Goal: Task Accomplishment & Management: Complete application form

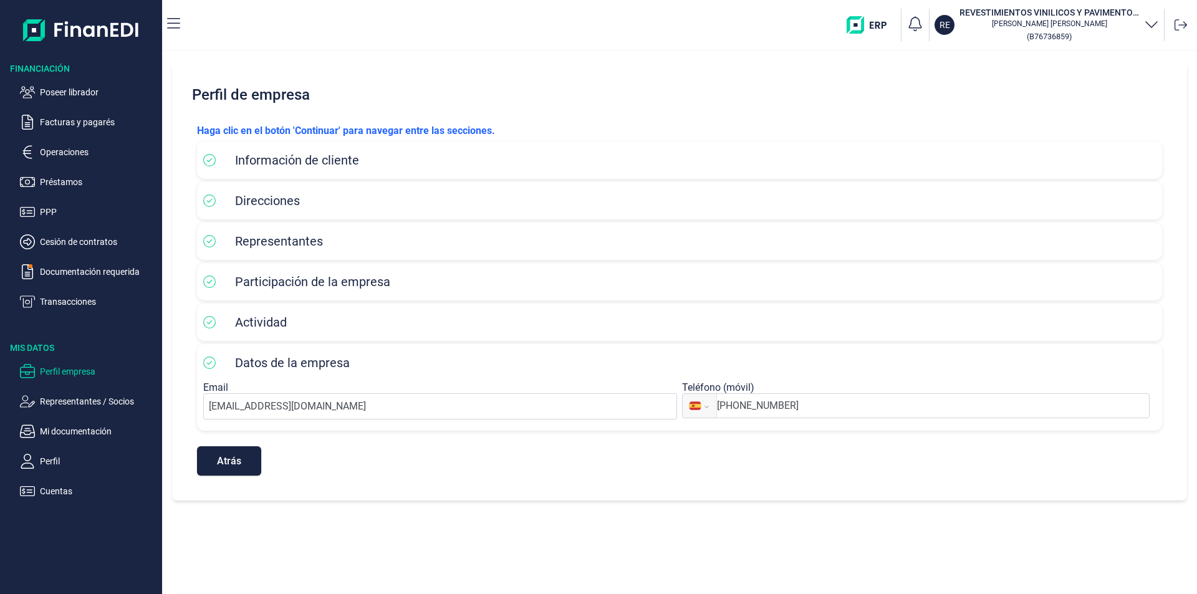
select select "ES"
click at [80, 95] on p "Poseer librador" at bounding box center [98, 92] width 117 height 15
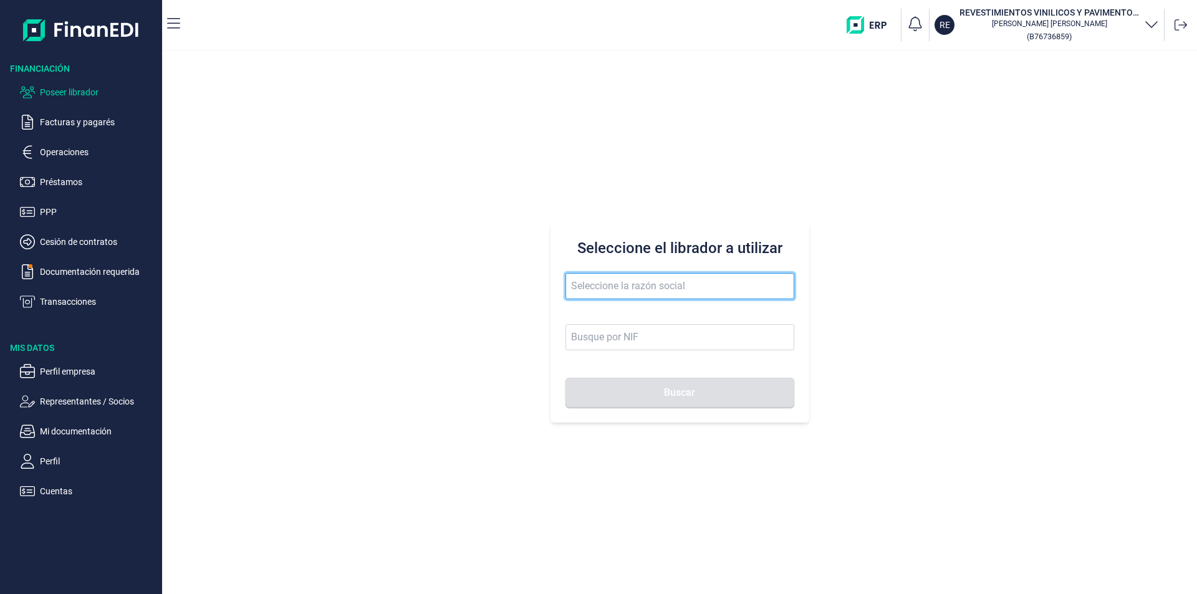
click at [580, 287] on input "text" at bounding box center [680, 286] width 229 height 26
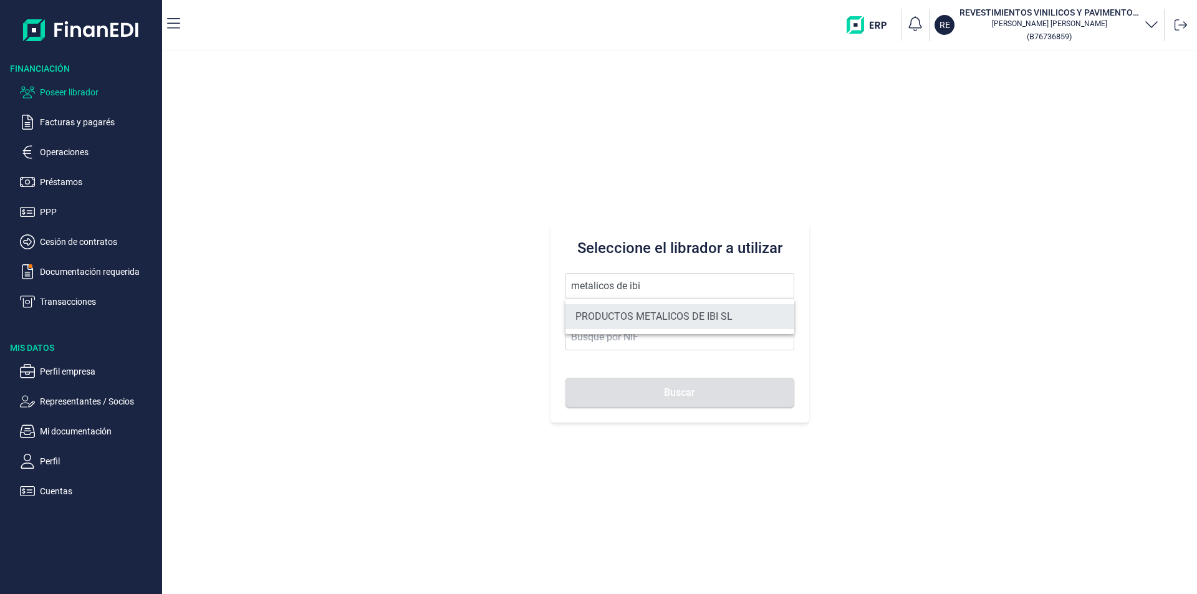
click at [662, 314] on li "PRODUCTOS METALICOS DE IBI SL" at bounding box center [680, 316] width 229 height 25
type input "PRODUCTOS METALICOS DE IBI SL"
type input "B54487491"
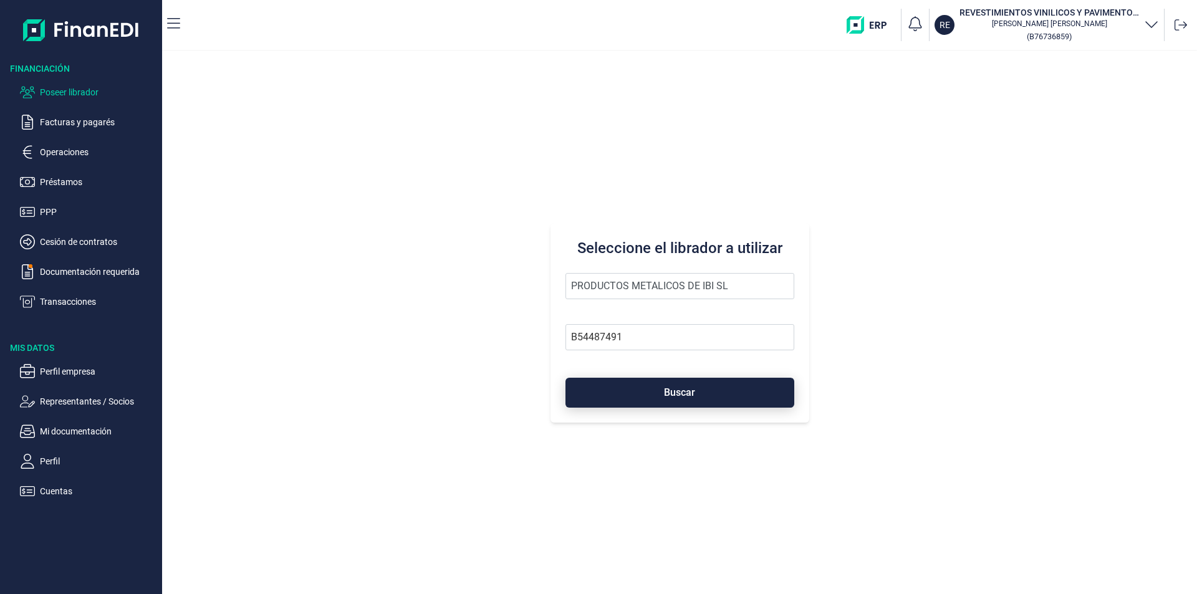
drag, startPoint x: 661, startPoint y: 392, endPoint x: 612, endPoint y: 398, distance: 49.7
click at [660, 392] on button "Buscar" at bounding box center [680, 393] width 229 height 30
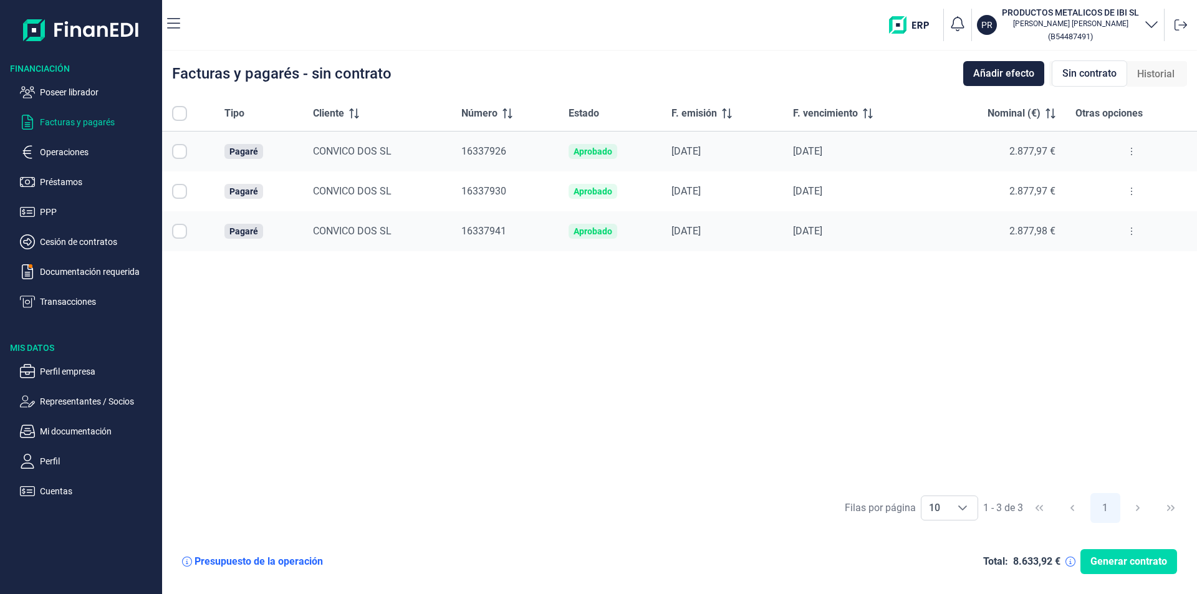
checkbox input "true"
click at [84, 272] on p "Documentación requerida" at bounding box center [98, 271] width 117 height 15
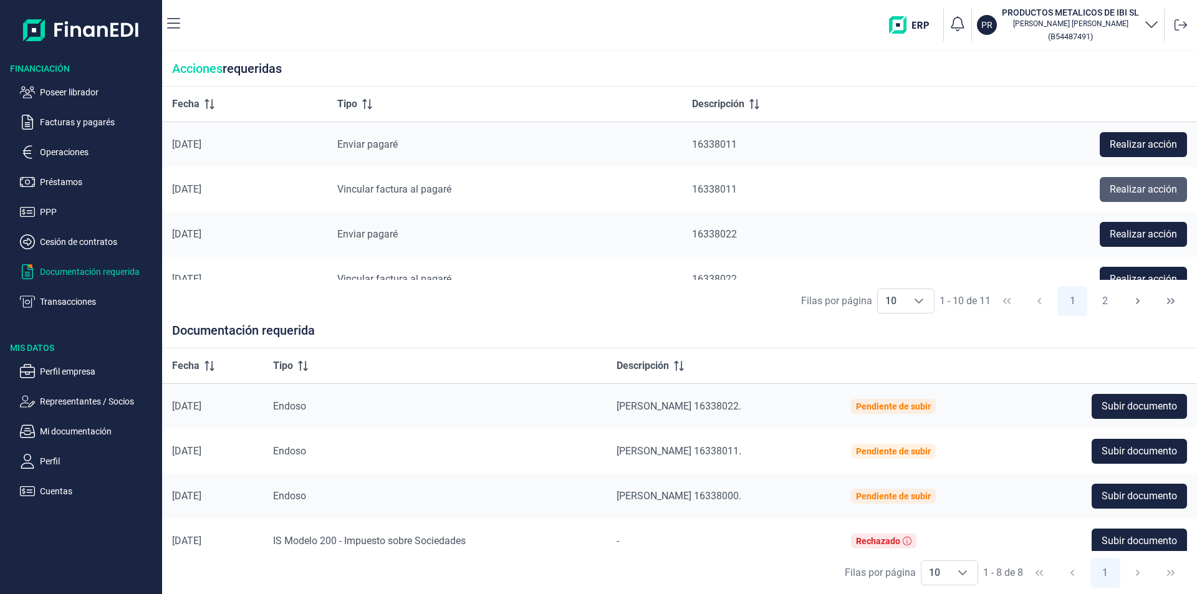
click at [1126, 194] on span "Realizar acción" at bounding box center [1143, 189] width 67 height 15
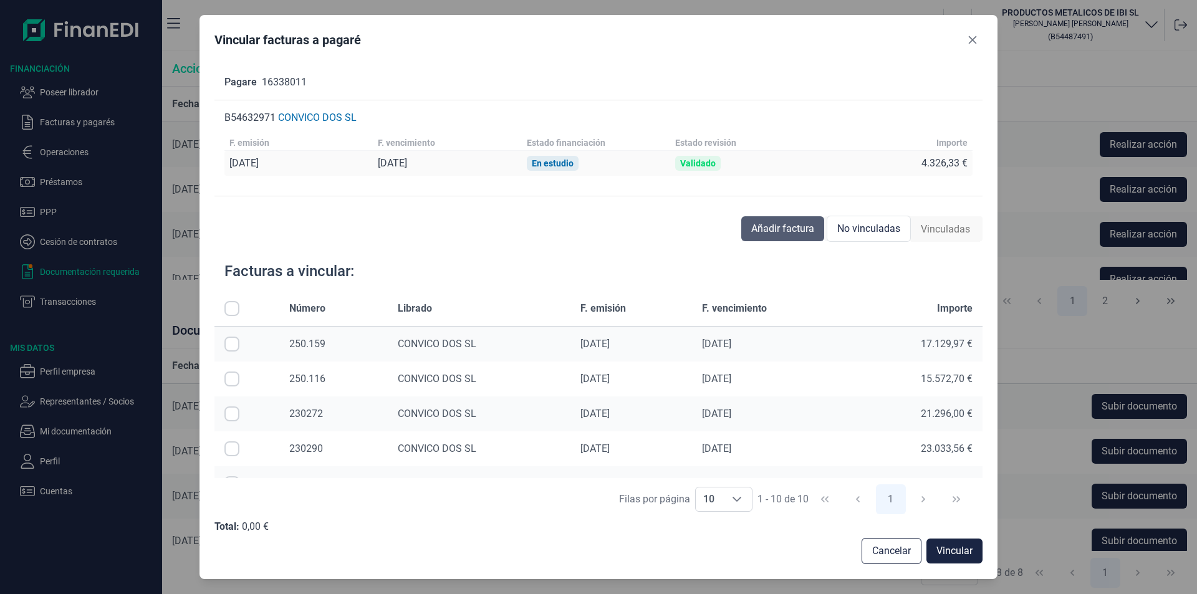
click at [779, 225] on span "Añadir factura" at bounding box center [782, 228] width 63 height 15
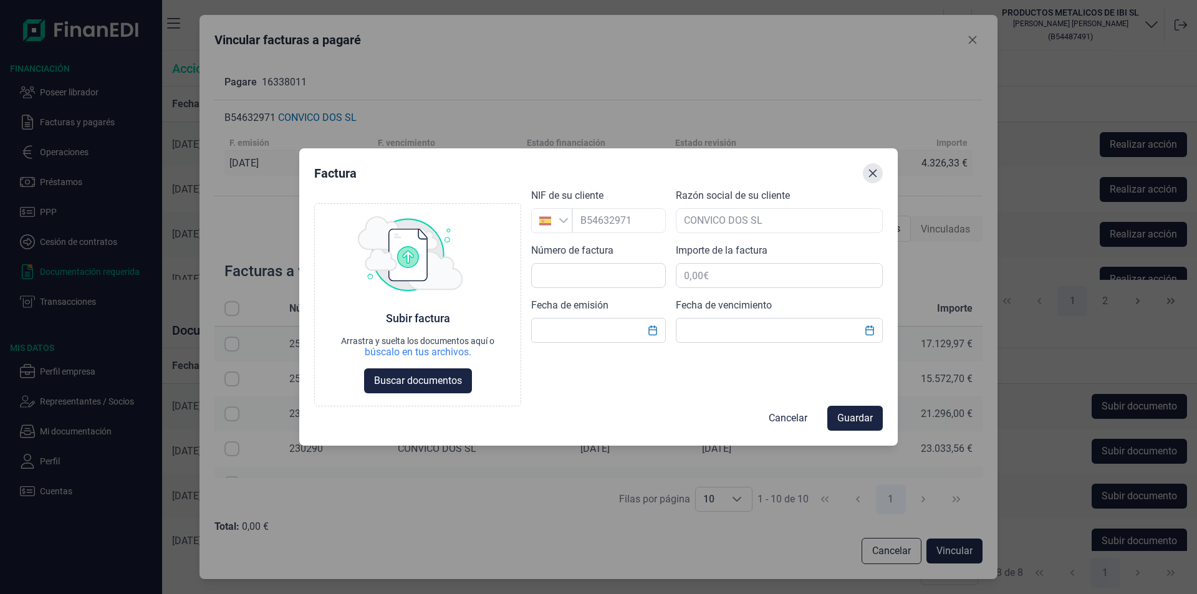
click at [874, 174] on icon "Close" at bounding box center [873, 173] width 10 height 10
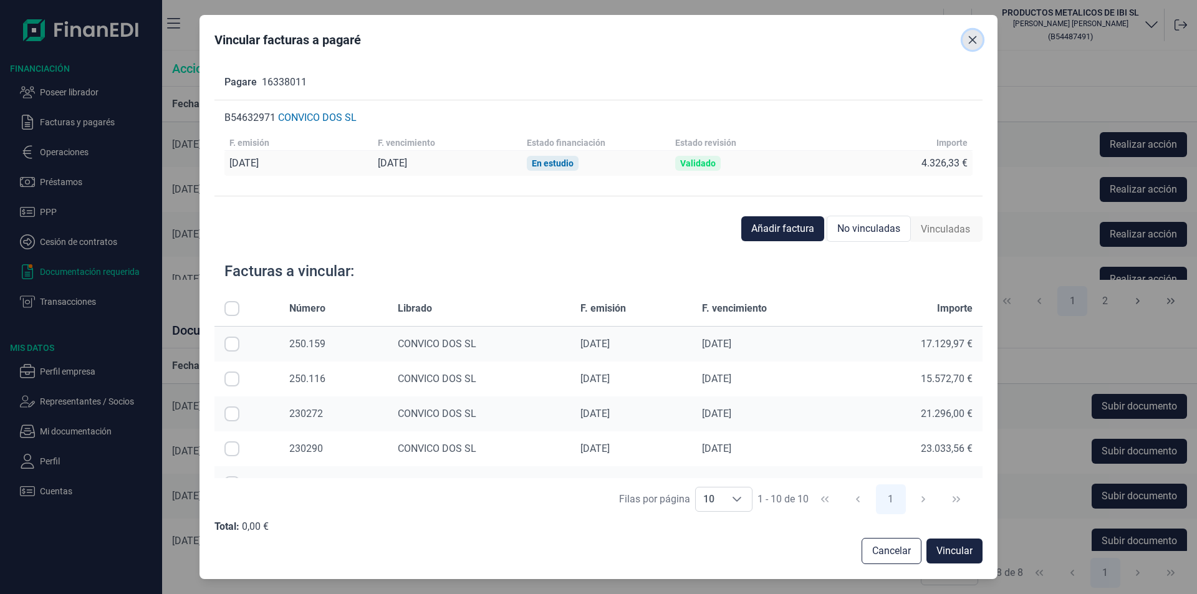
click at [972, 39] on icon "Close" at bounding box center [973, 40] width 8 height 8
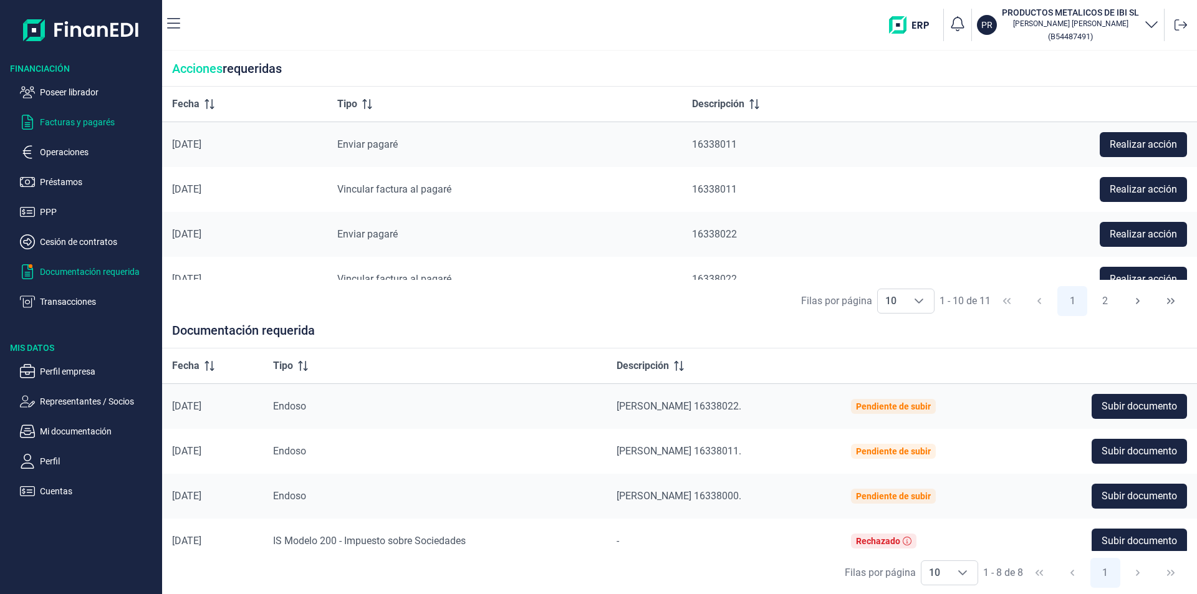
click at [80, 122] on p "Facturas y pagarés" at bounding box center [98, 122] width 117 height 15
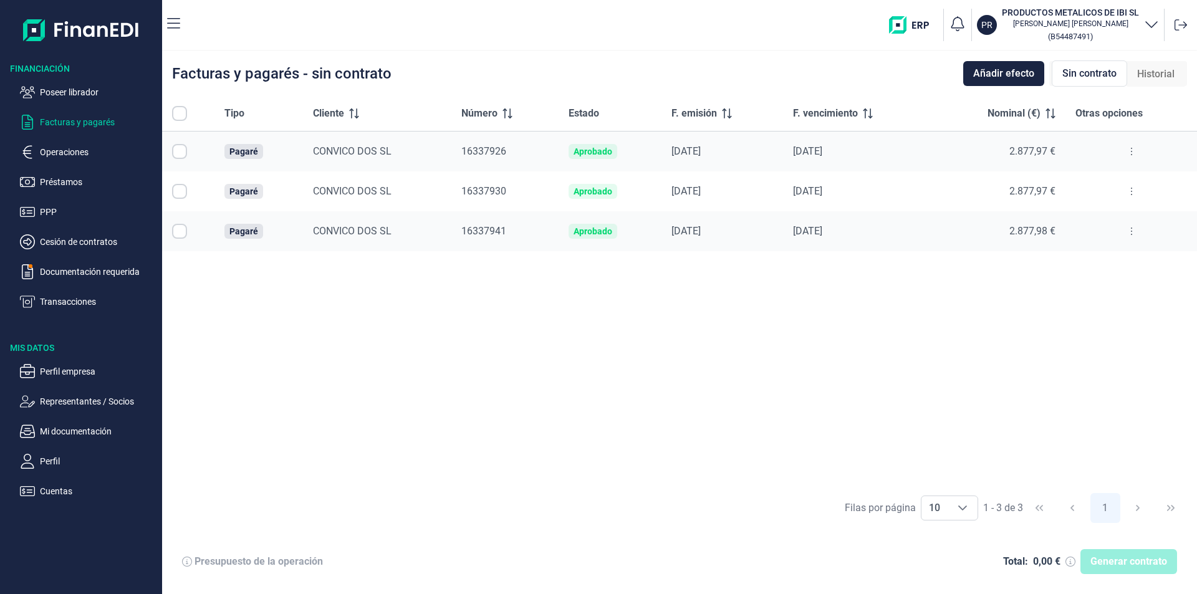
checkbox input "true"
click at [630, 319] on div "Tipo Cliente Número Estado F. emisión F. vencimiento Nominal (€) Otras opciones…" at bounding box center [679, 291] width 1035 height 390
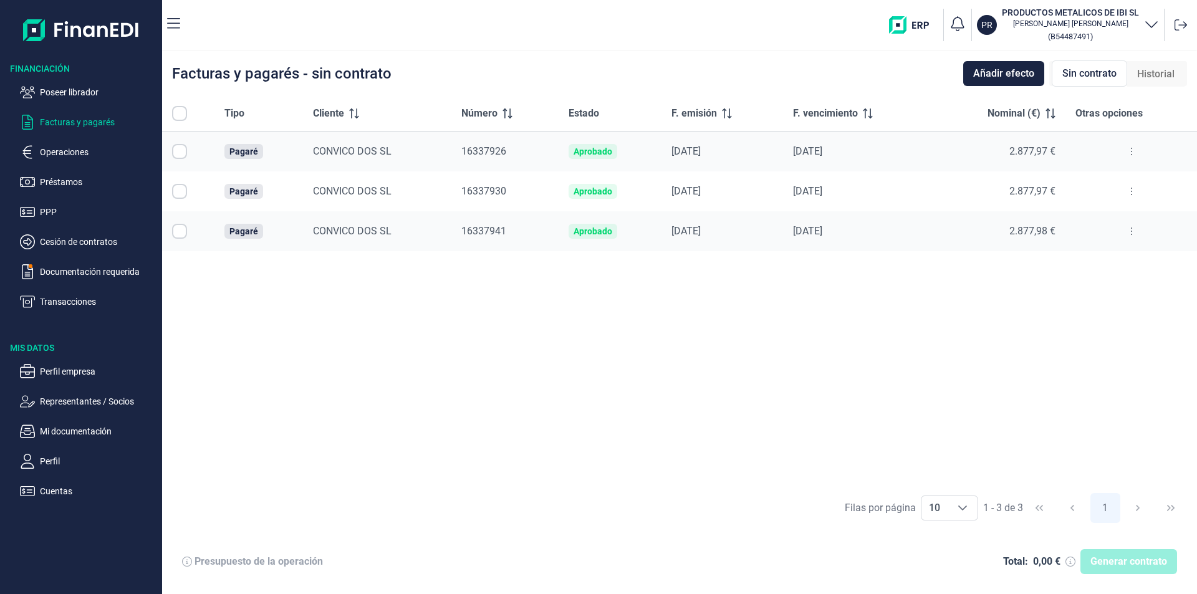
checkbox input "true"
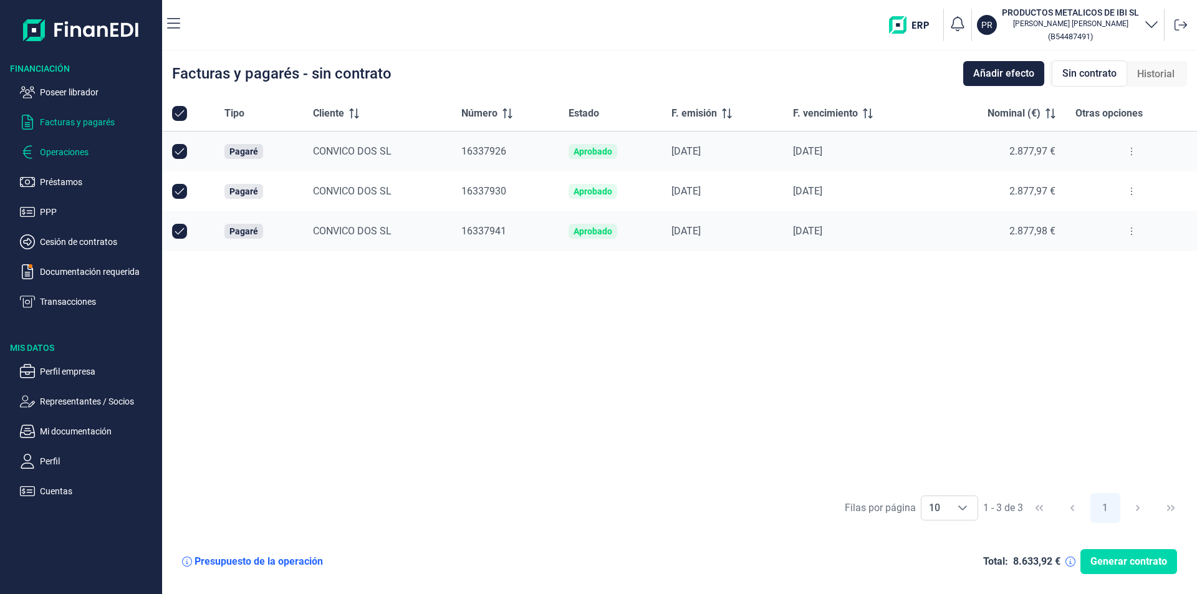
click at [70, 151] on p "Operaciones" at bounding box center [98, 152] width 117 height 15
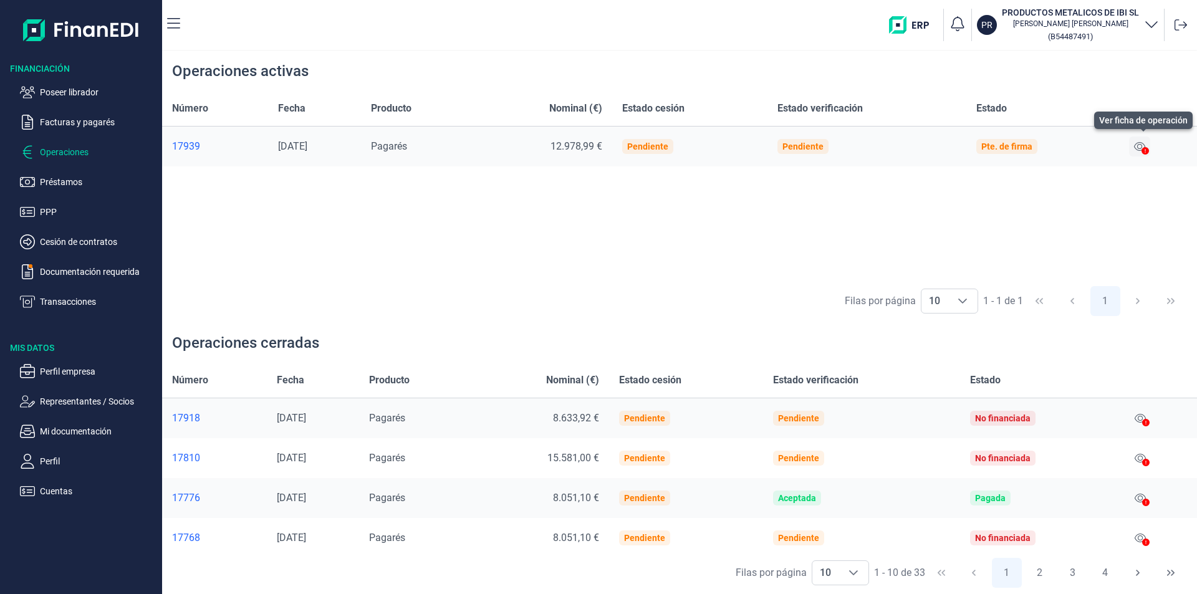
click at [1144, 145] on icon at bounding box center [1139, 147] width 11 height 10
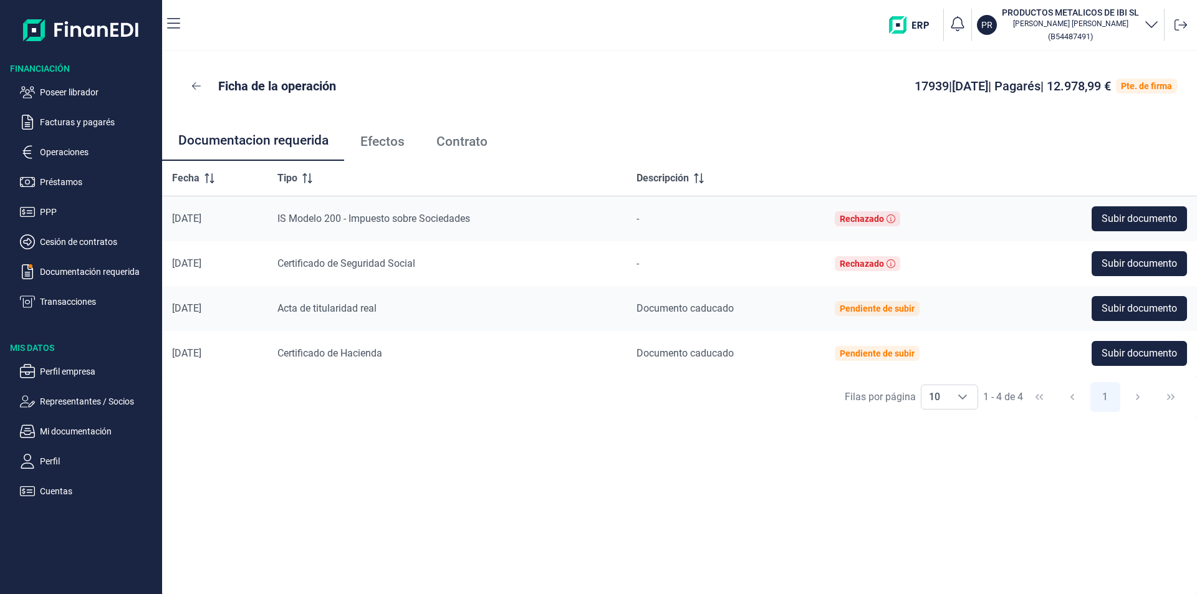
click at [393, 147] on span "Efectos" at bounding box center [382, 141] width 44 height 13
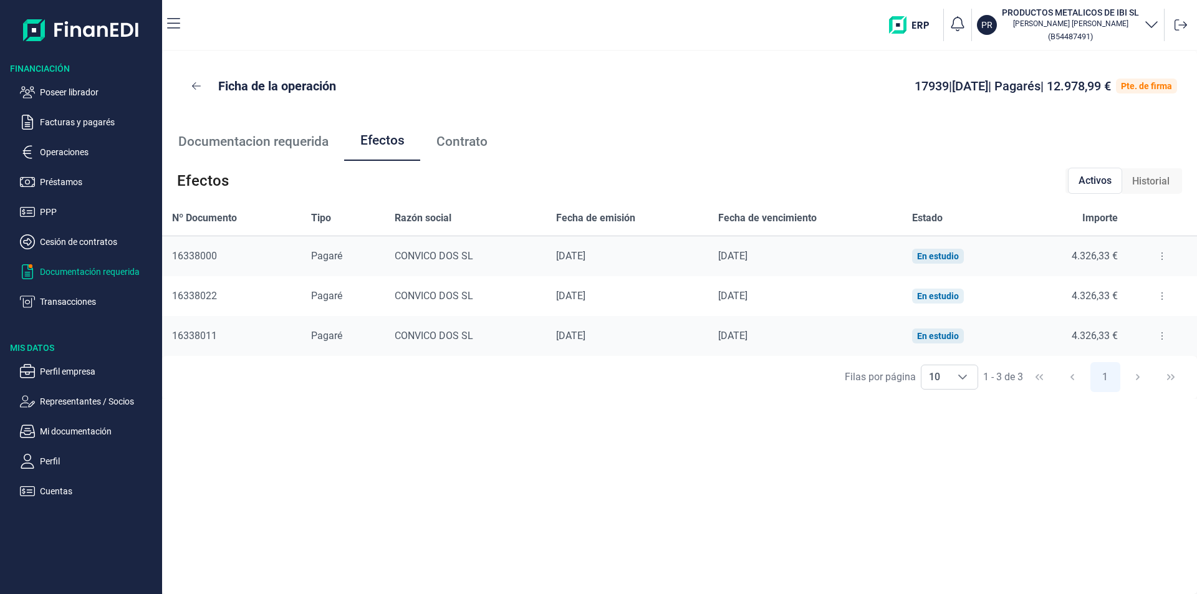
click at [104, 268] on p "Documentación requerida" at bounding box center [98, 271] width 117 height 15
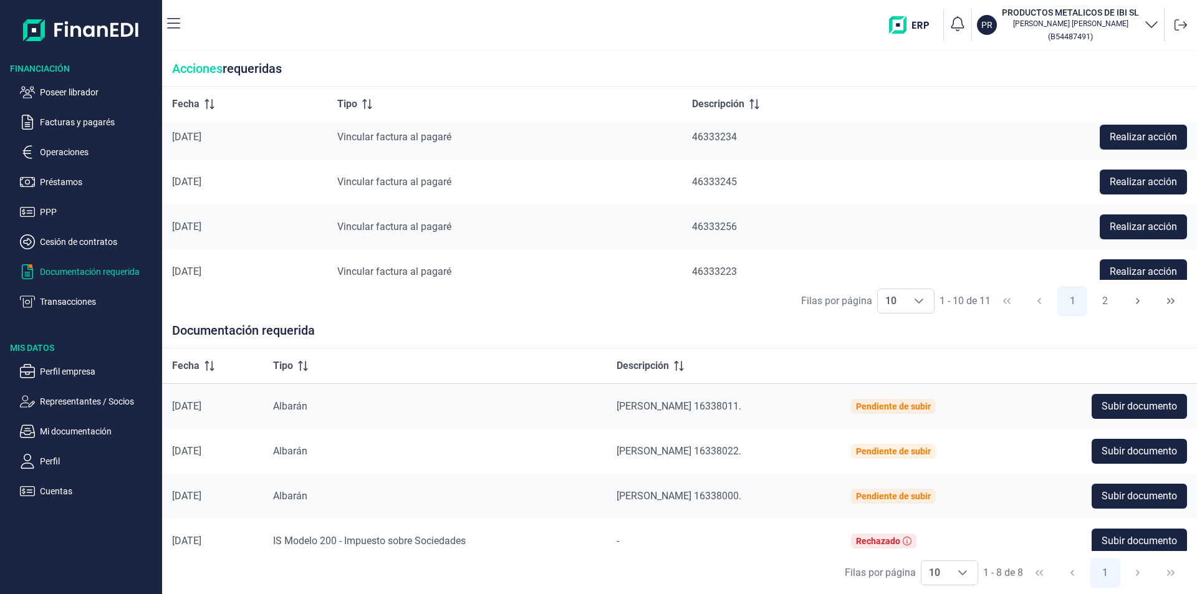
scroll to position [291, 0]
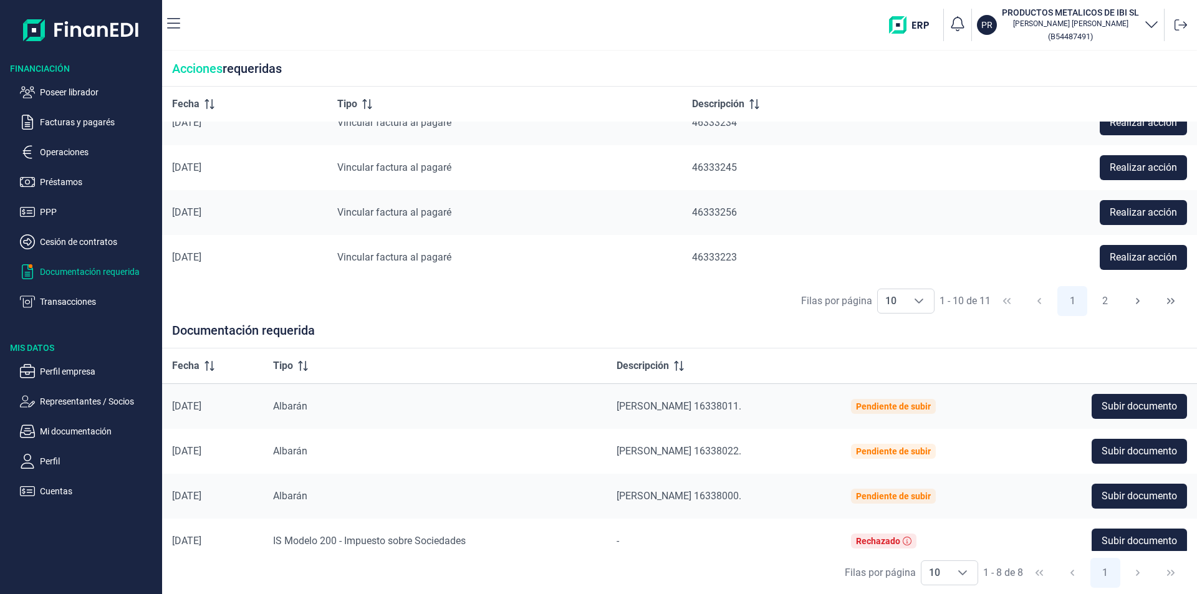
click at [598, 60] on div "Acciones requeridas" at bounding box center [679, 69] width 1035 height 36
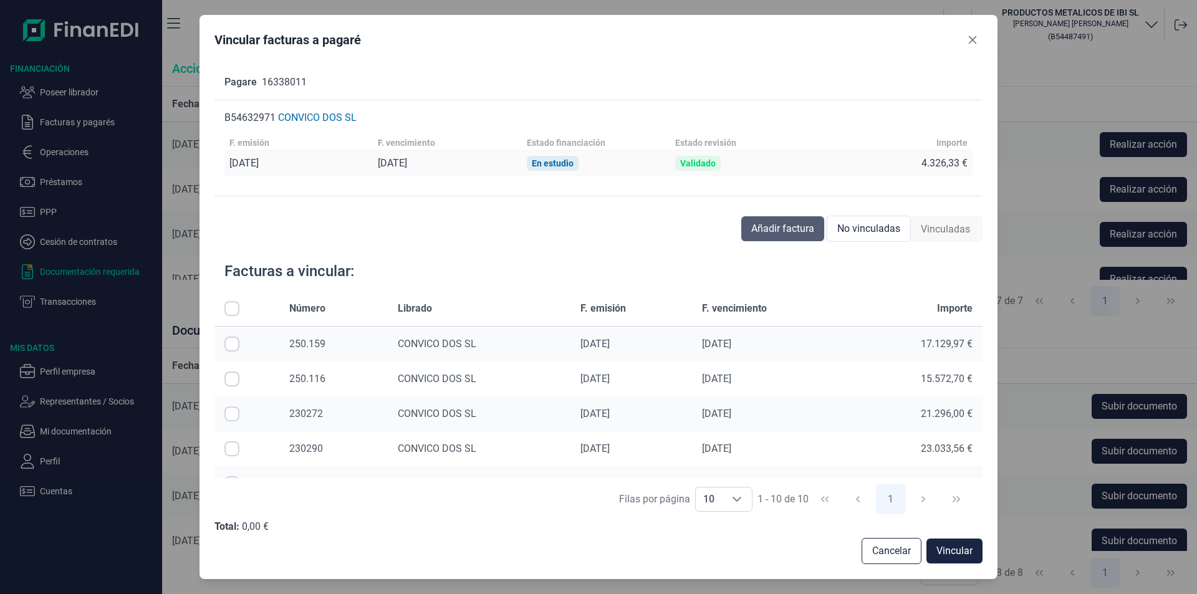
click at [789, 230] on span "Añadir factura" at bounding box center [782, 228] width 63 height 15
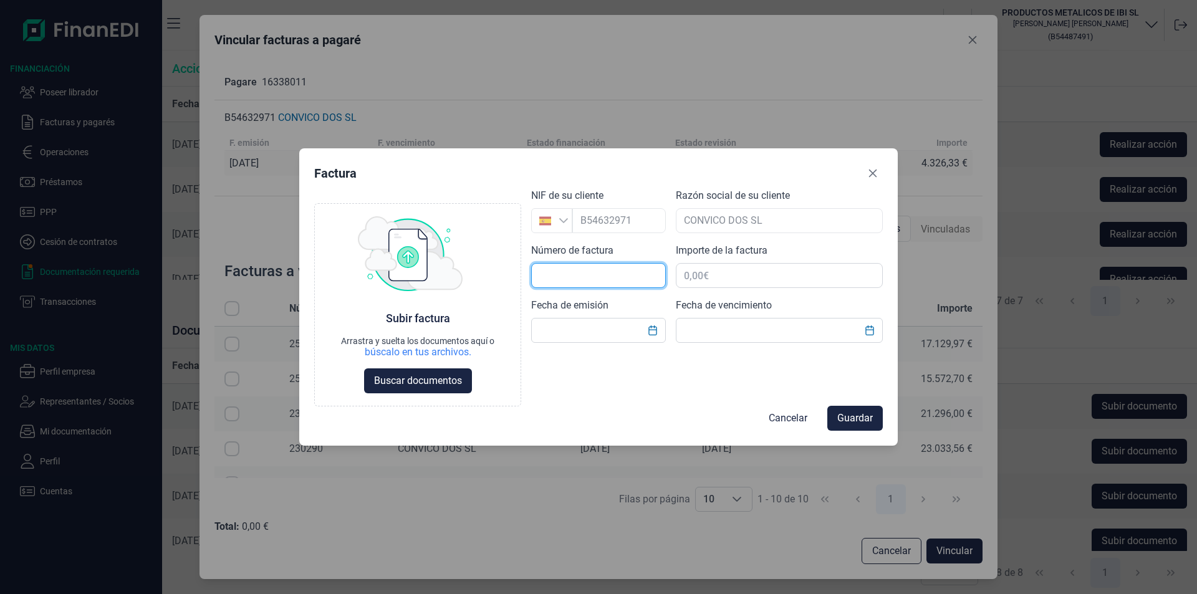
click at [572, 276] on input "text" at bounding box center [598, 275] width 135 height 25
type input "250.245"
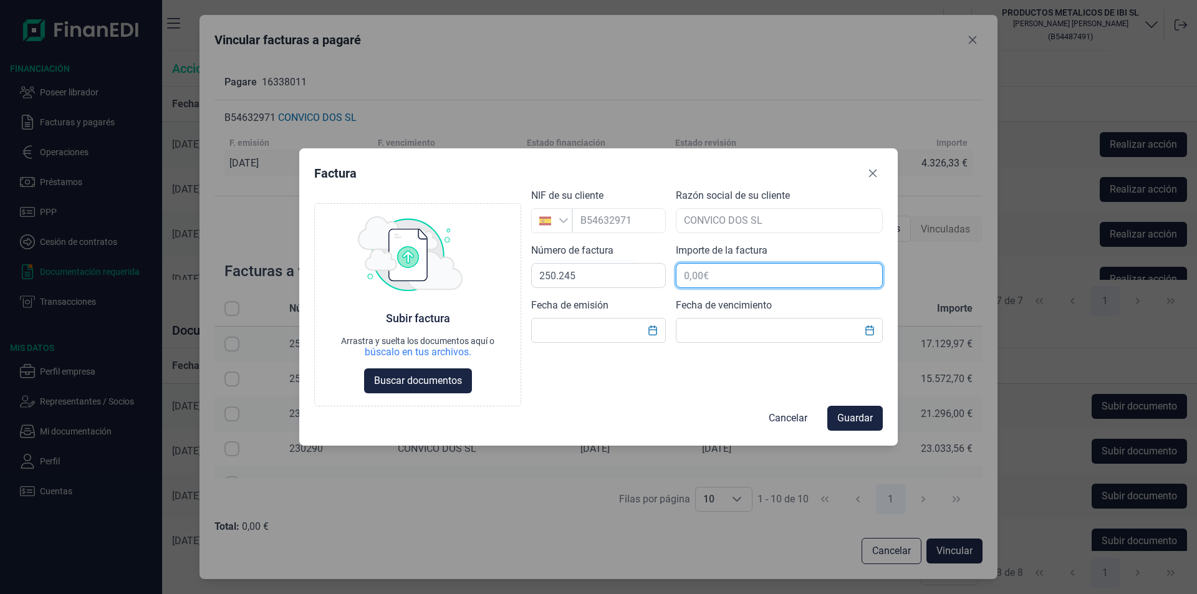
click at [713, 274] on input "text" at bounding box center [779, 275] width 207 height 25
type input "12.978,99 €"
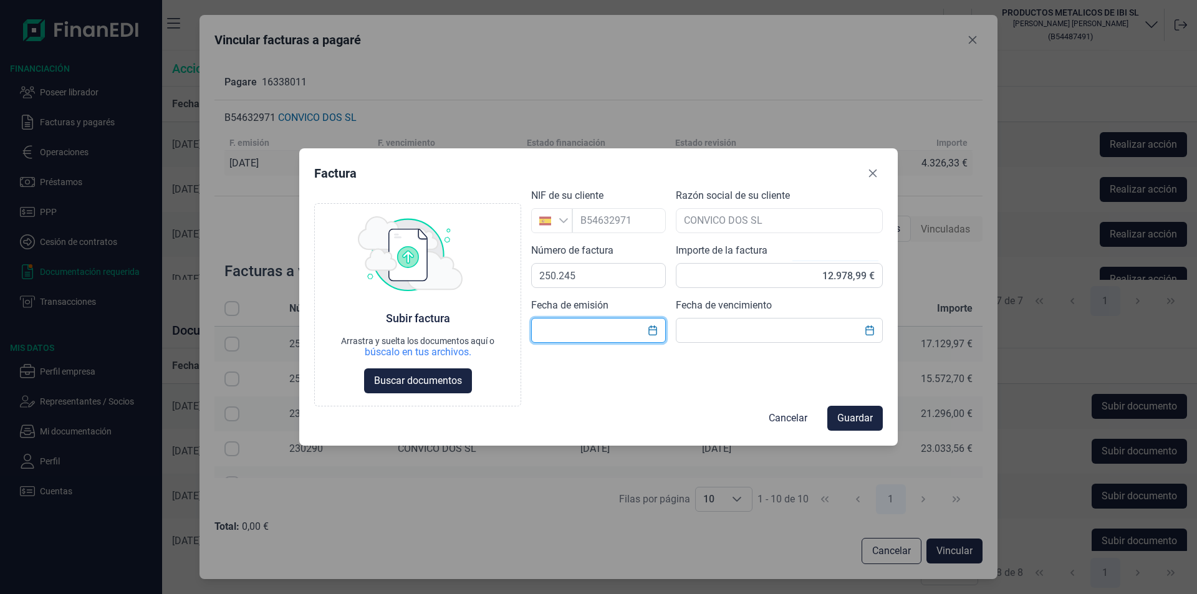
click at [574, 333] on input "text" at bounding box center [598, 330] width 135 height 25
type input "[DATE]"
click at [702, 333] on input "text" at bounding box center [779, 330] width 207 height 25
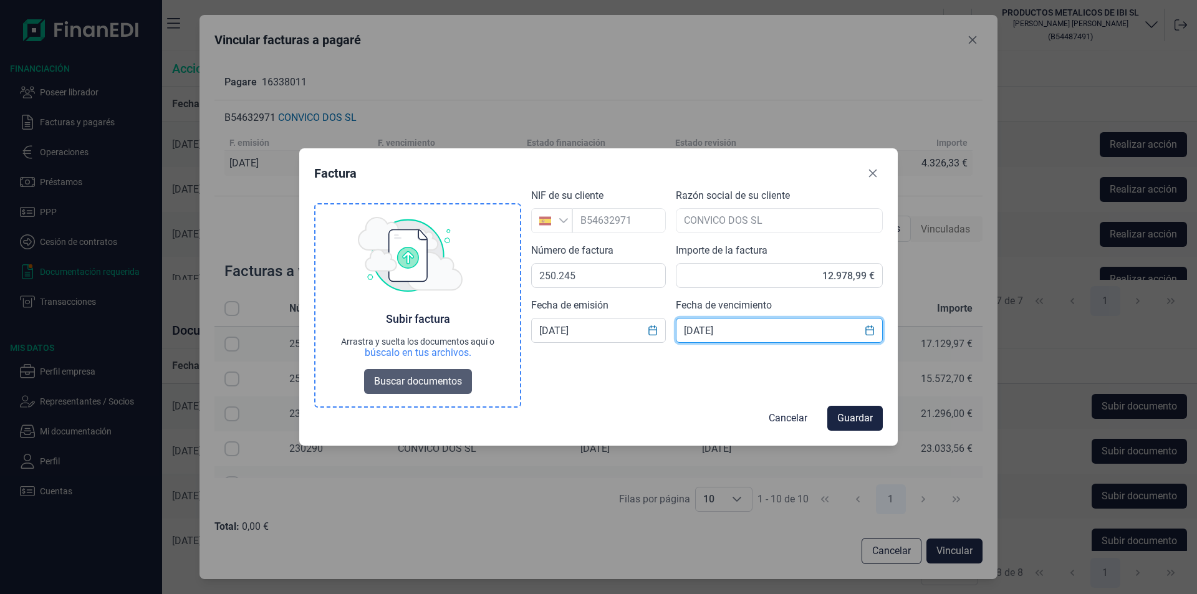
type input "24/10/2025"
click at [410, 386] on span "Buscar documentos" at bounding box center [418, 381] width 88 height 15
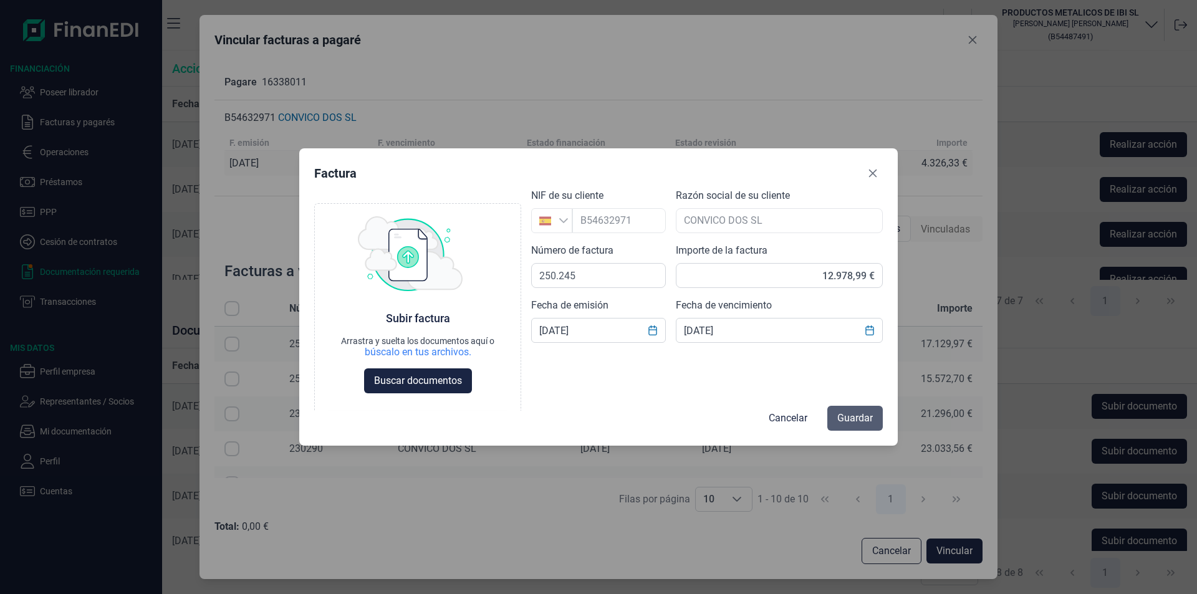
click at [844, 415] on span "Guardar" at bounding box center [855, 418] width 36 height 15
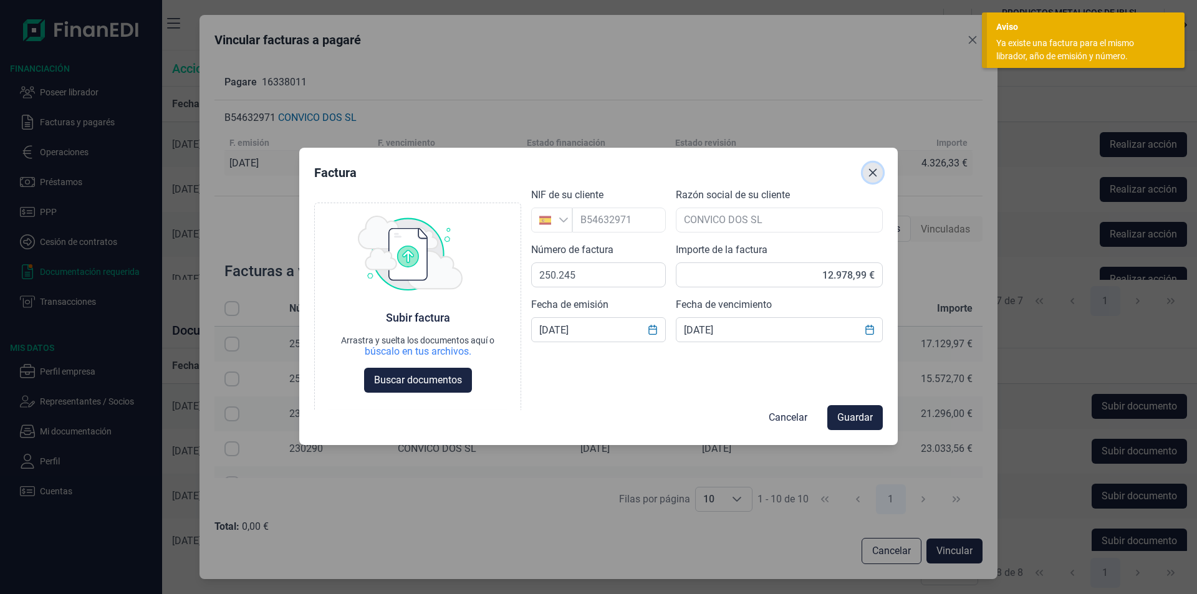
click at [872, 170] on icon "Close" at bounding box center [873, 173] width 10 height 10
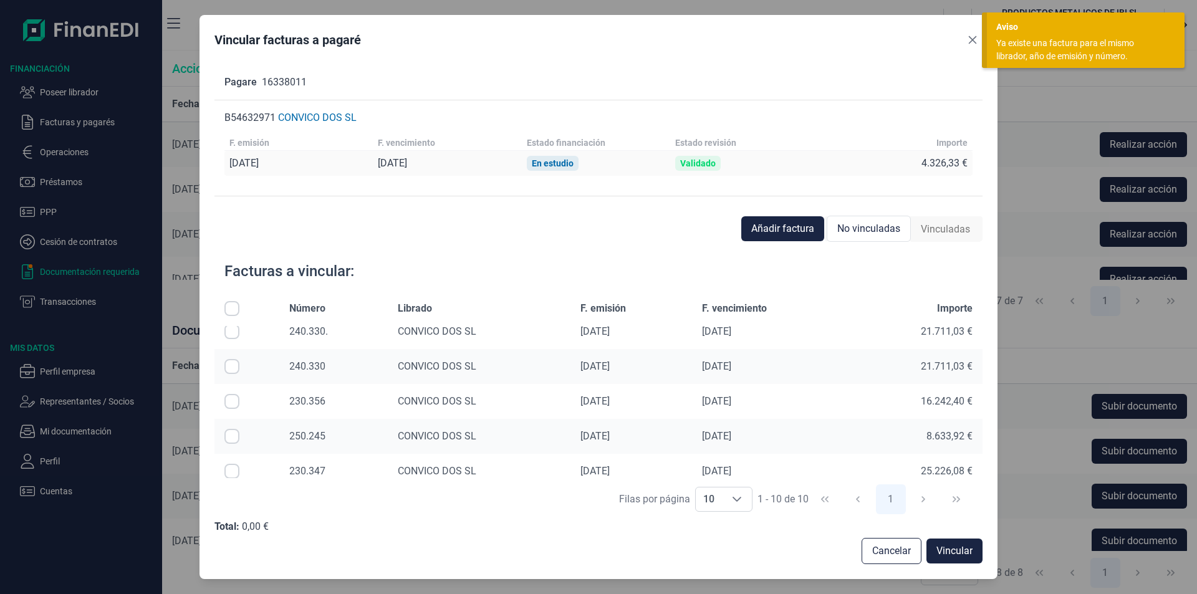
scroll to position [198, 0]
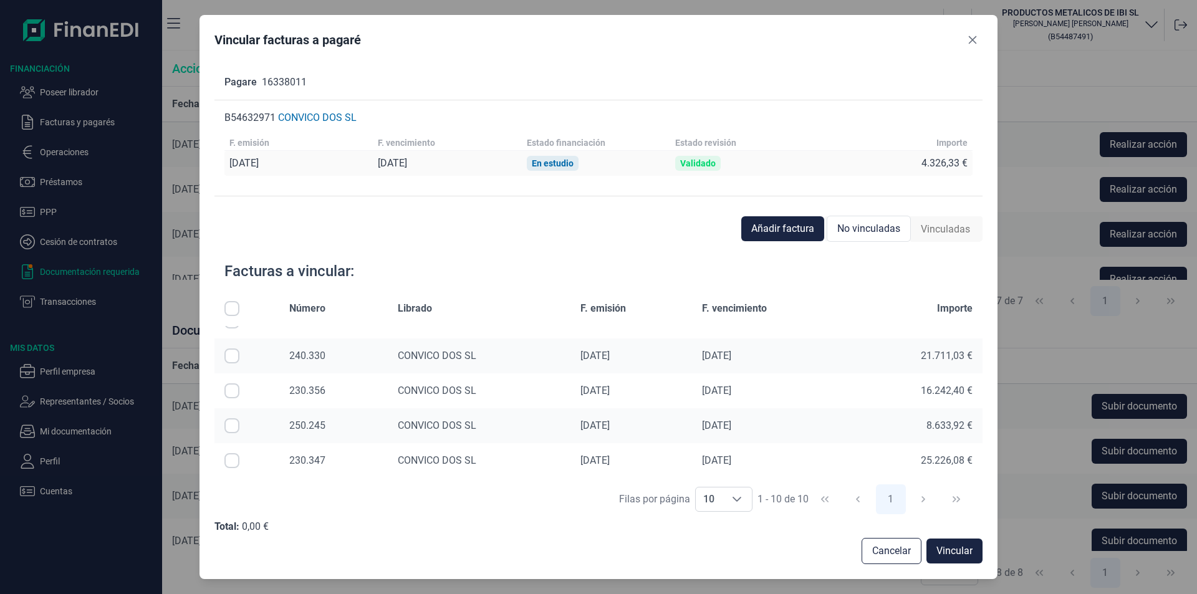
click at [232, 425] on input "Row Selected null" at bounding box center [231, 425] width 15 height 15
click at [235, 426] on input "Row Unselected null" at bounding box center [231, 425] width 15 height 15
checkbox input "false"
click at [797, 228] on span "Añadir factura" at bounding box center [782, 228] width 63 height 15
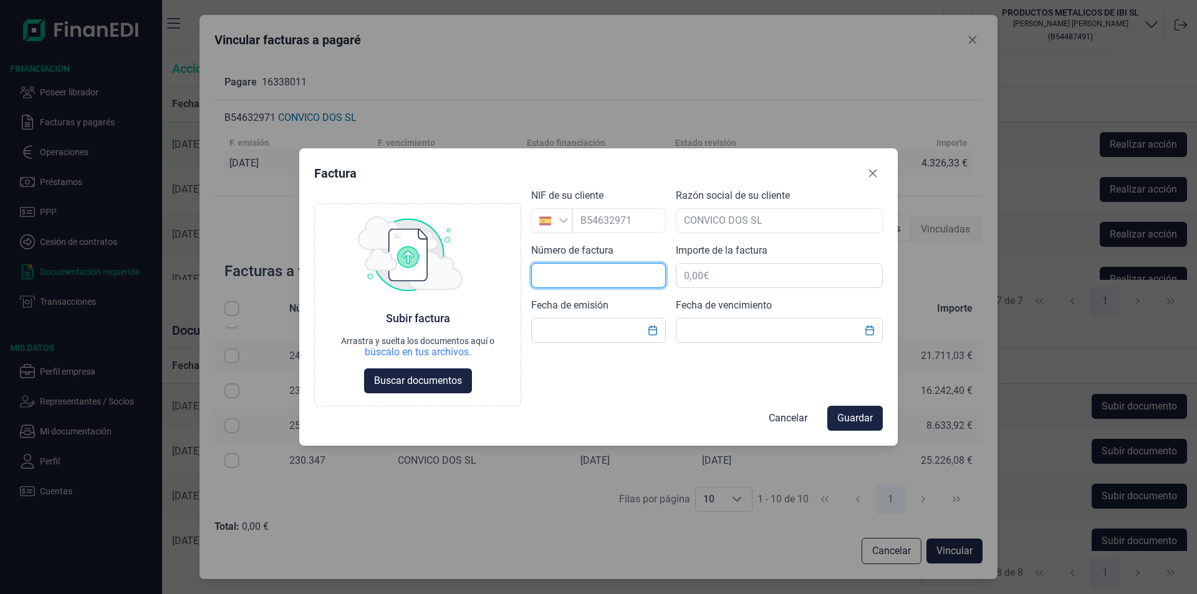
click at [570, 275] on input "text" at bounding box center [598, 275] width 135 height 25
type input "250 245"
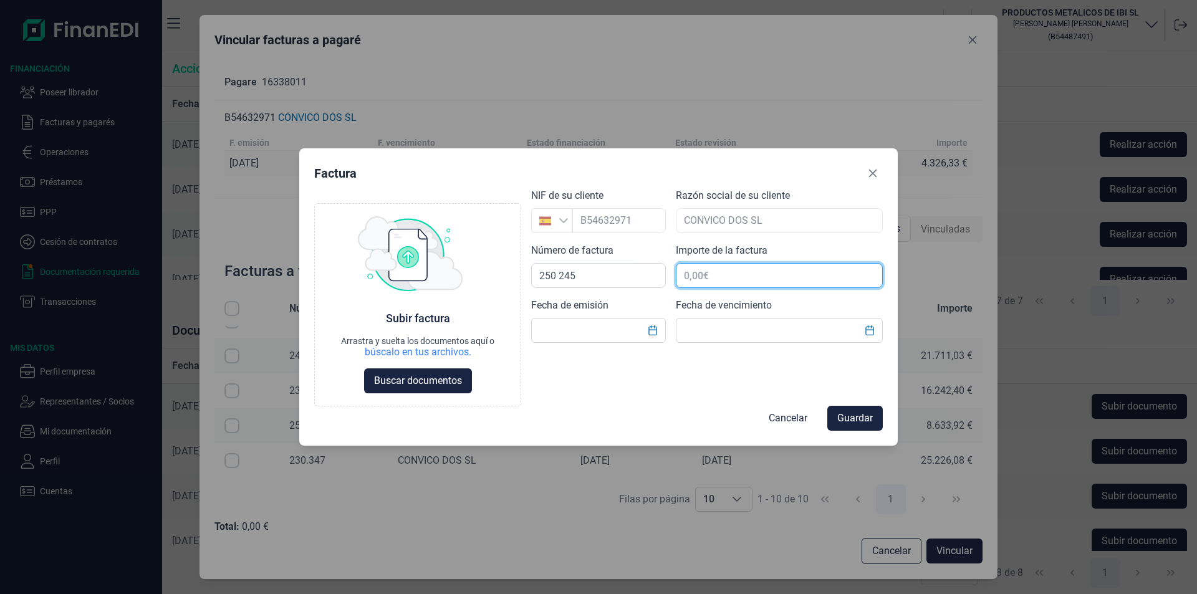
click at [706, 276] on input "text" at bounding box center [779, 275] width 207 height 25
type input "12.978,99 €"
click at [563, 332] on input "text" at bounding box center [598, 330] width 135 height 25
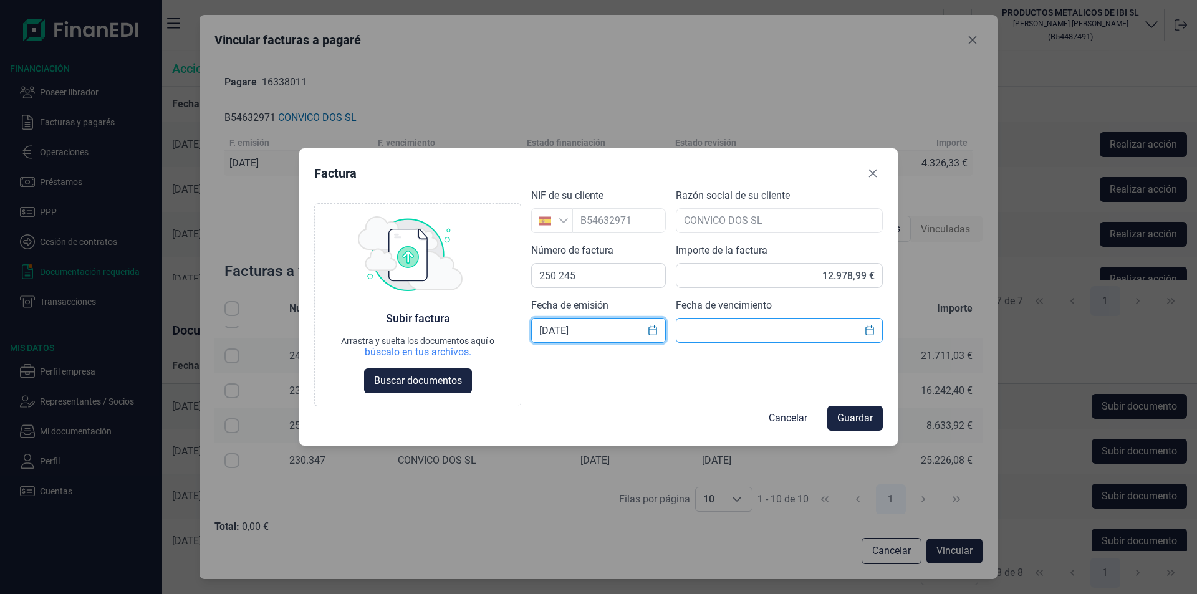
type input "[DATE]"
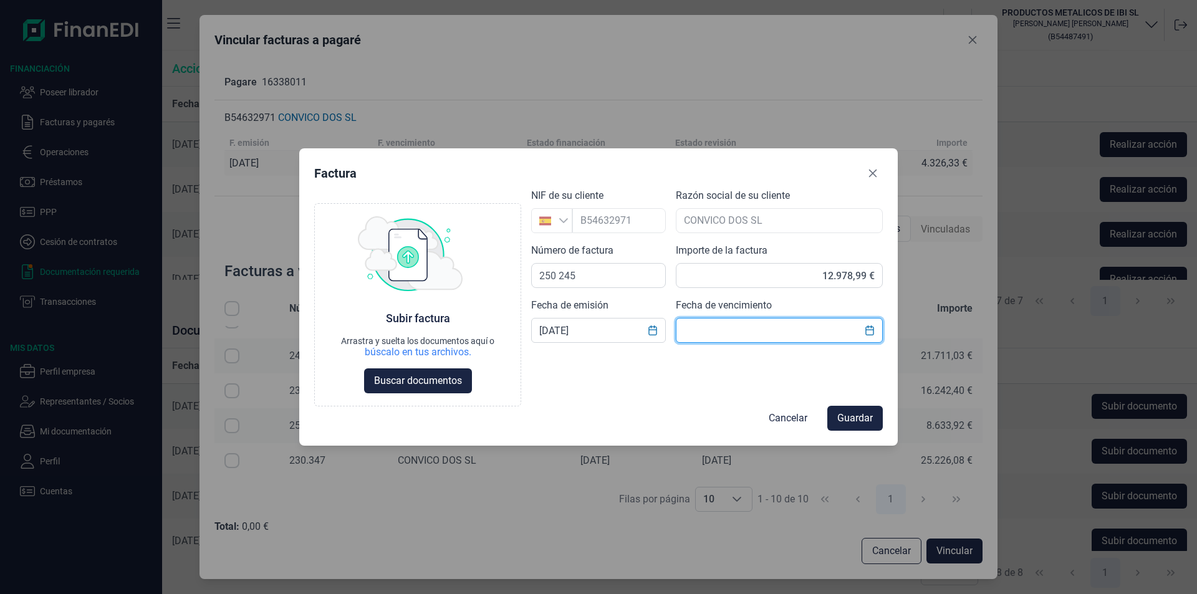
click at [689, 326] on input "text" at bounding box center [779, 330] width 207 height 25
type input "24/10/2025"
click at [416, 382] on span "Buscar documentos" at bounding box center [418, 381] width 88 height 15
click at [860, 421] on span "Guardar" at bounding box center [855, 418] width 36 height 15
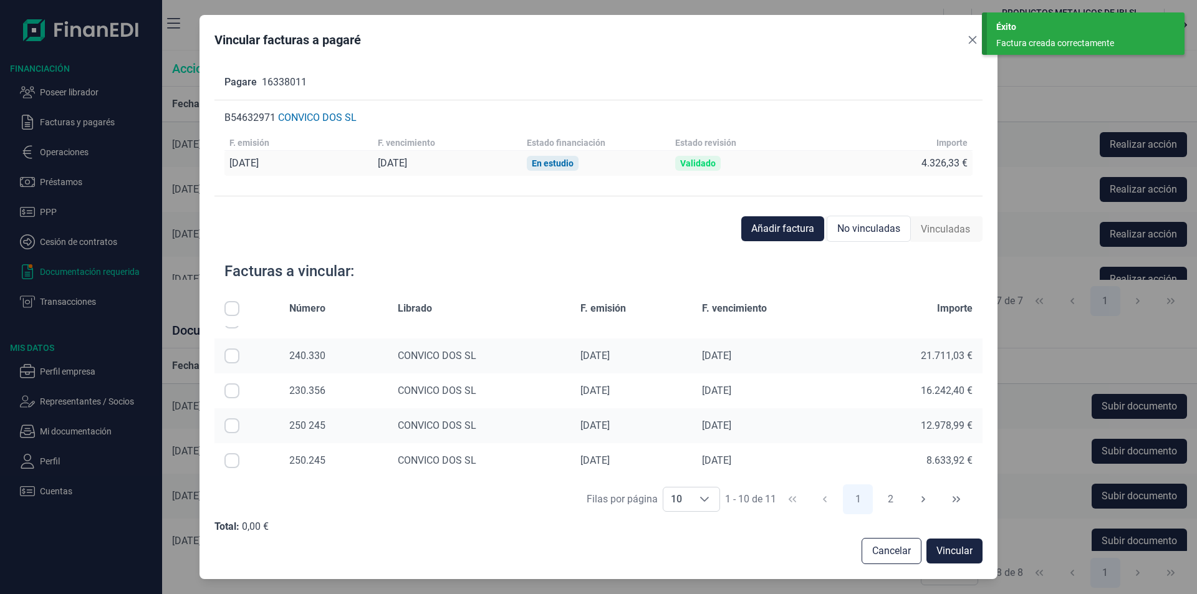
click at [230, 428] on input "Row Selected null" at bounding box center [231, 425] width 15 height 15
checkbox input "true"
click at [945, 551] on span "Vincular" at bounding box center [954, 551] width 36 height 15
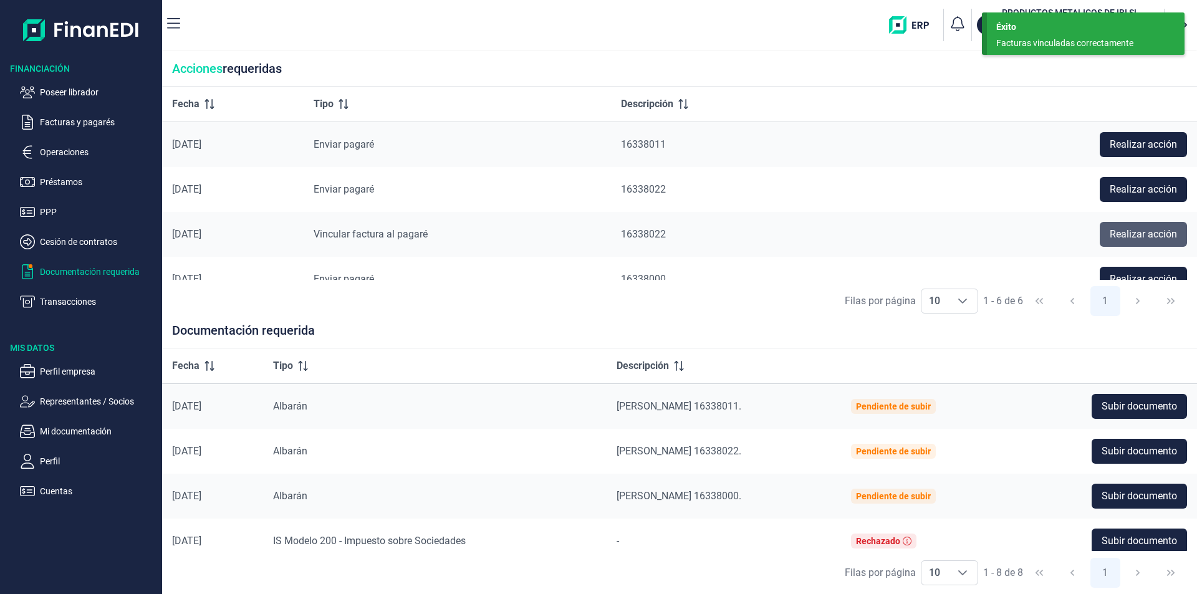
click at [1120, 236] on span "Realizar acción" at bounding box center [1143, 234] width 67 height 15
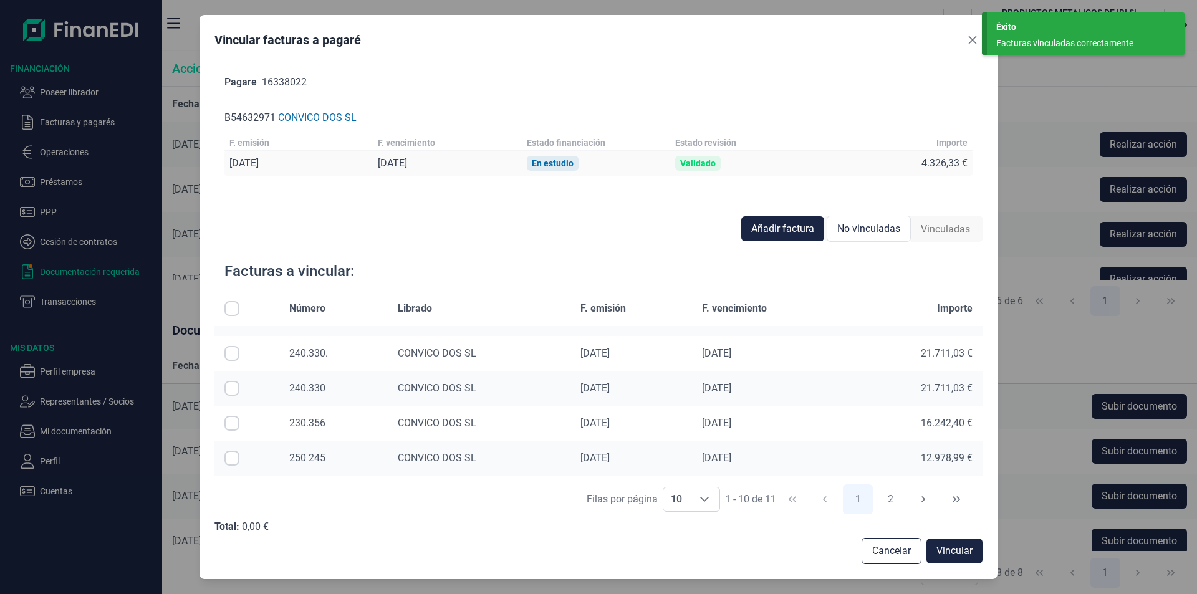
scroll to position [187, 0]
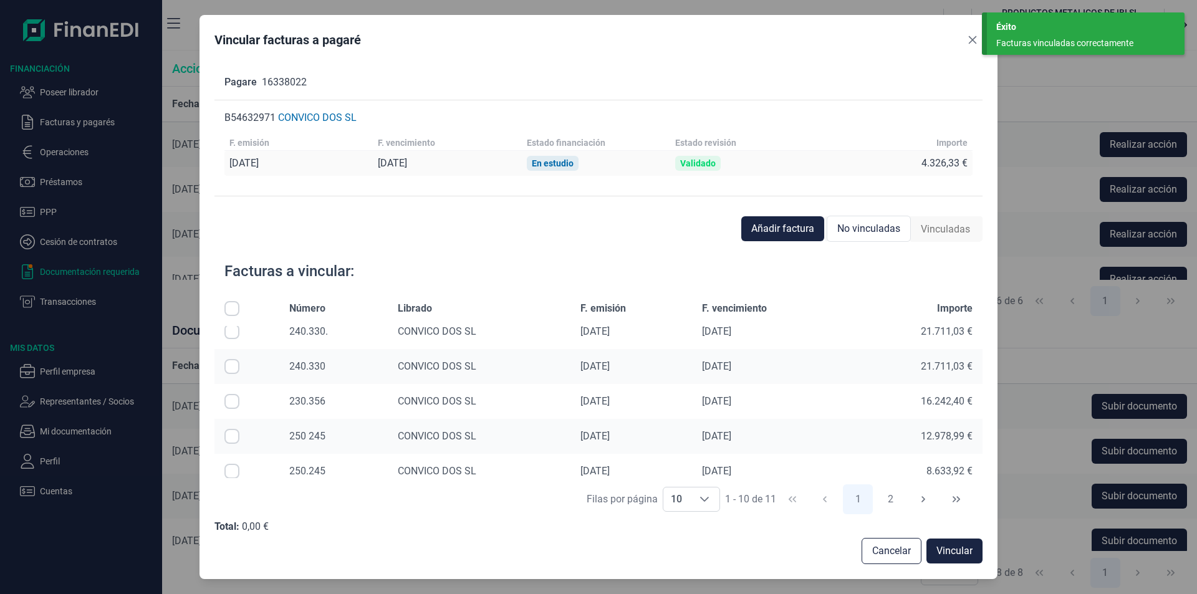
click at [234, 433] on input "Row Selected null" at bounding box center [231, 436] width 15 height 15
checkbox input "true"
click at [948, 552] on span "Vincular" at bounding box center [954, 551] width 36 height 15
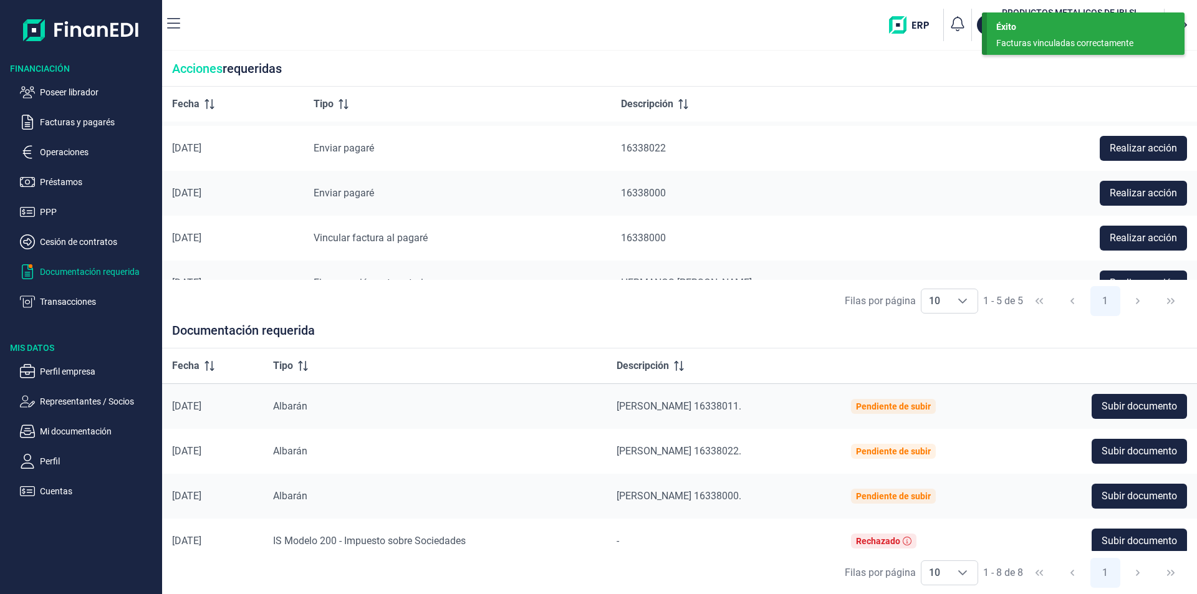
scroll to position [62, 0]
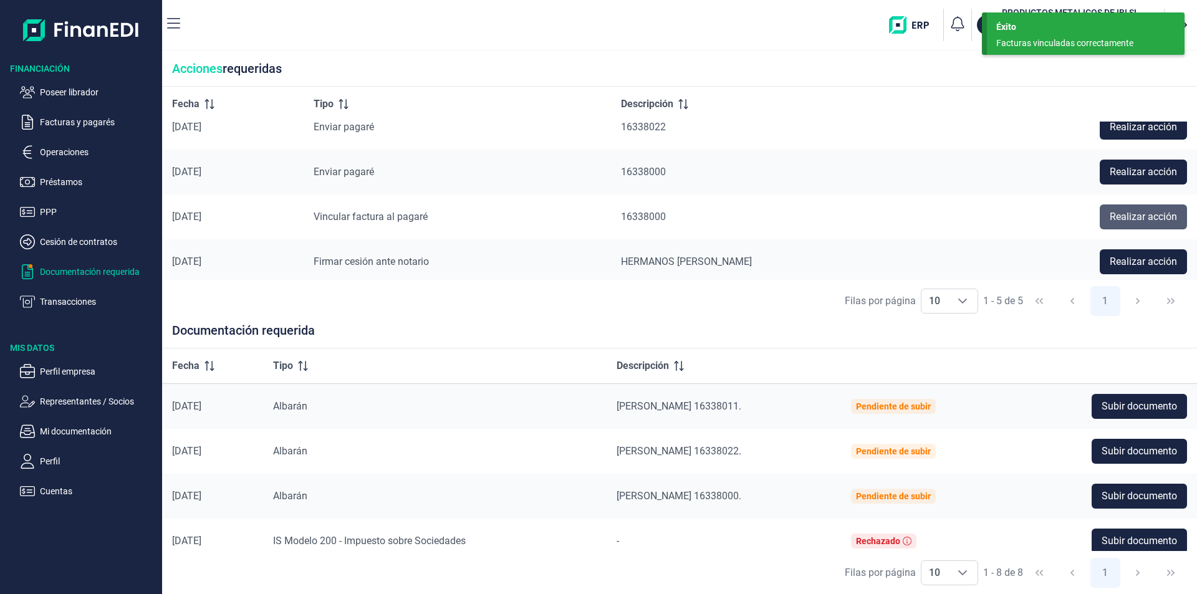
click at [1120, 211] on span "Realizar acción" at bounding box center [1143, 216] width 67 height 15
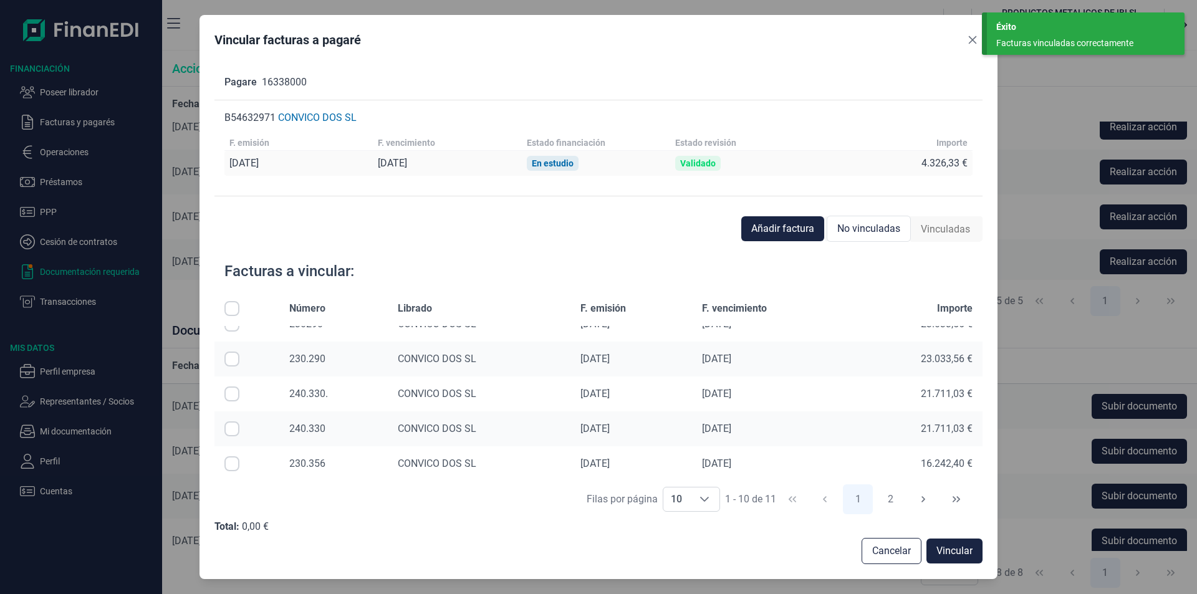
scroll to position [187, 0]
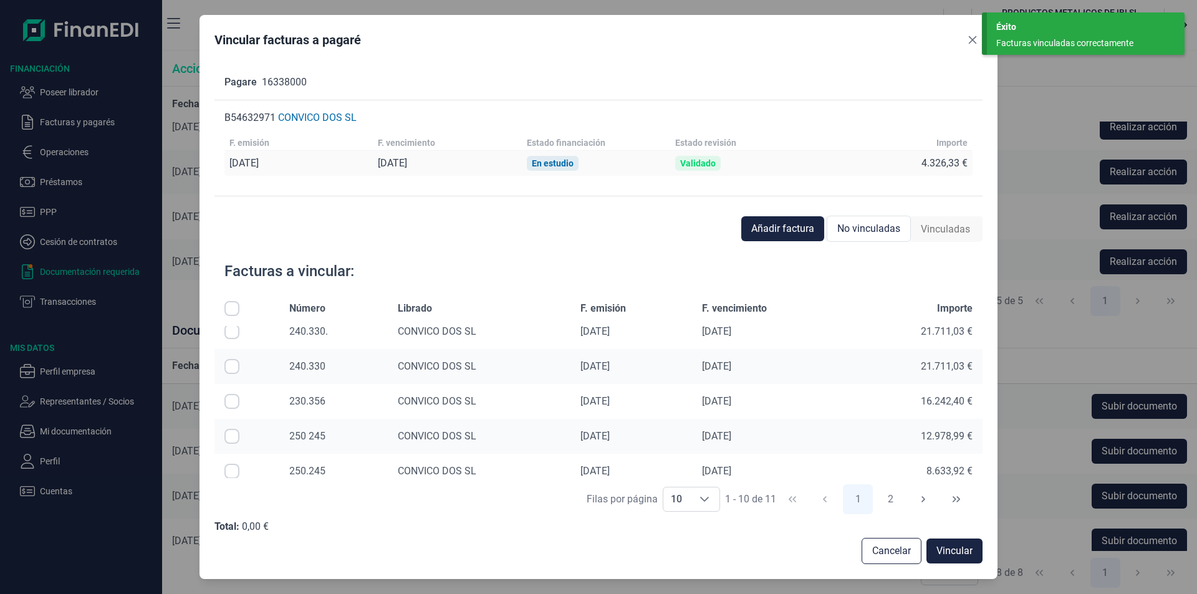
click at [231, 436] on input "Row Selected null" at bounding box center [231, 436] width 15 height 15
checkbox input "true"
click at [958, 549] on span "Vincular" at bounding box center [954, 551] width 36 height 15
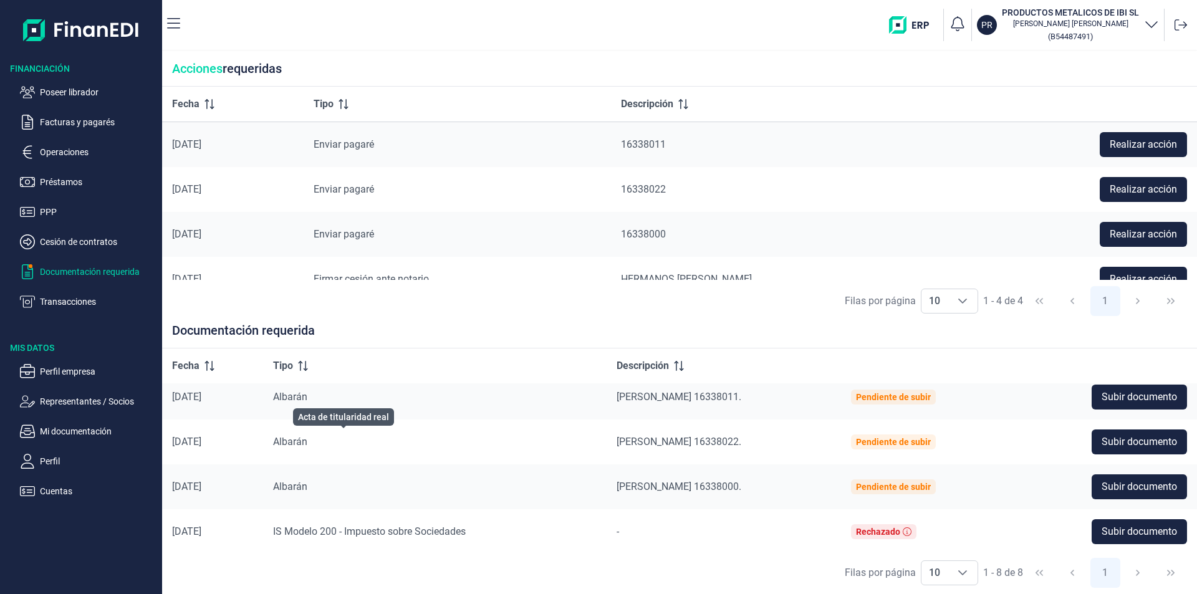
scroll to position [0, 0]
